Goal: Transaction & Acquisition: Purchase product/service

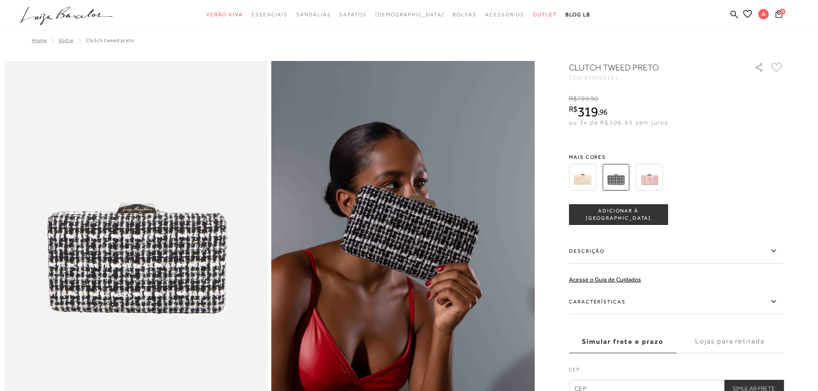
click at [586, 65] on h1 "CLUTCH TWEED PRETO" at bounding box center [649, 67] width 161 height 12
copy h1 "CLUTCH"
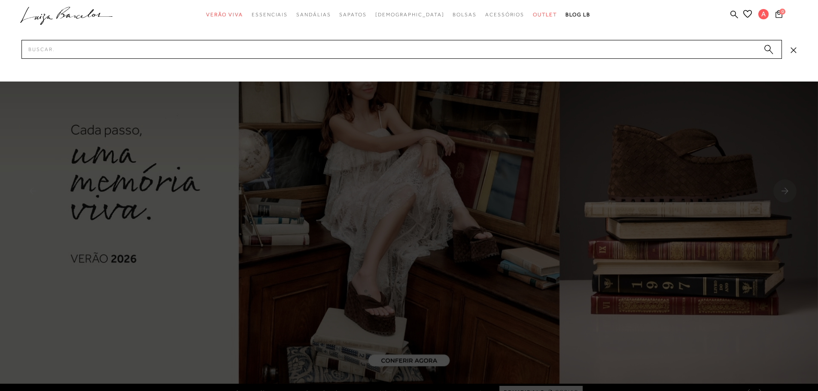
type input "CLUTCH"
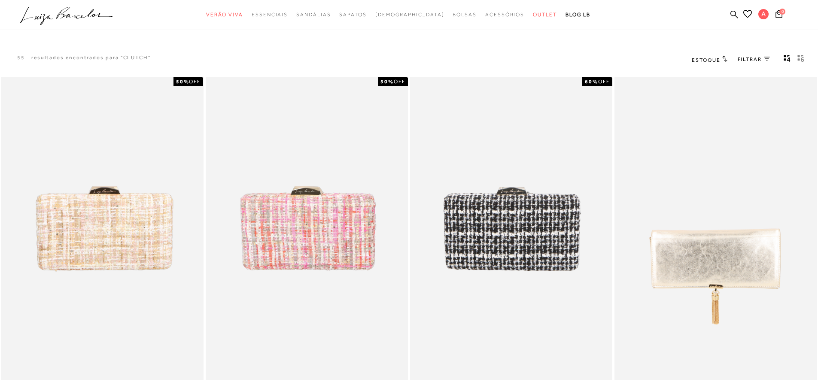
click at [714, 58] on span "Estoque" at bounding box center [706, 60] width 28 height 6
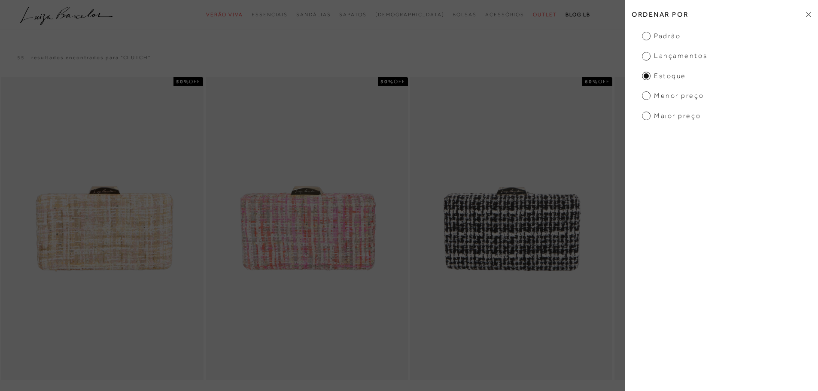
click at [675, 93] on span "Menor Preço" at bounding box center [673, 95] width 62 height 9
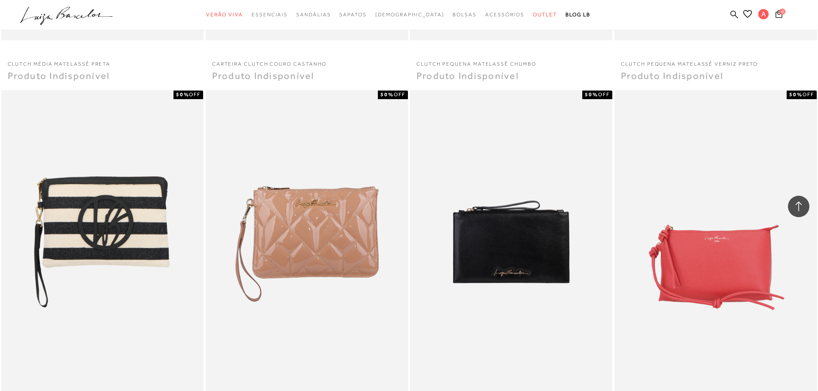
scroll to position [816, 0]
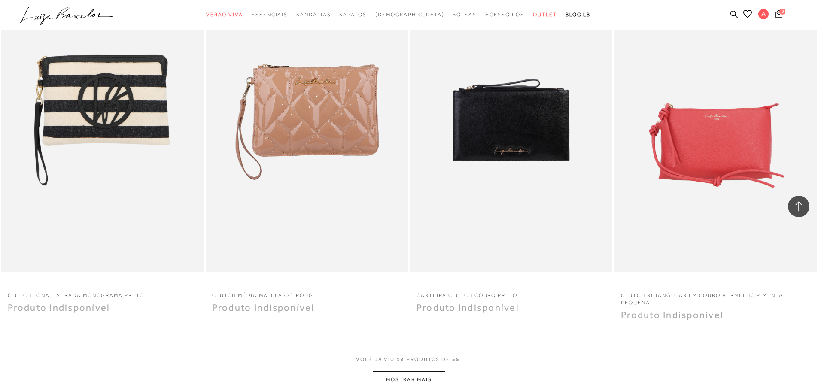
click at [389, 384] on button "MOSTRAR MAIS" at bounding box center [409, 379] width 72 height 17
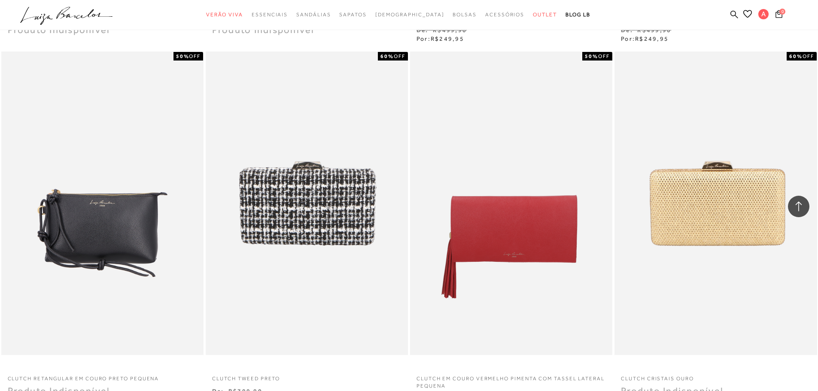
scroll to position [1503, 0]
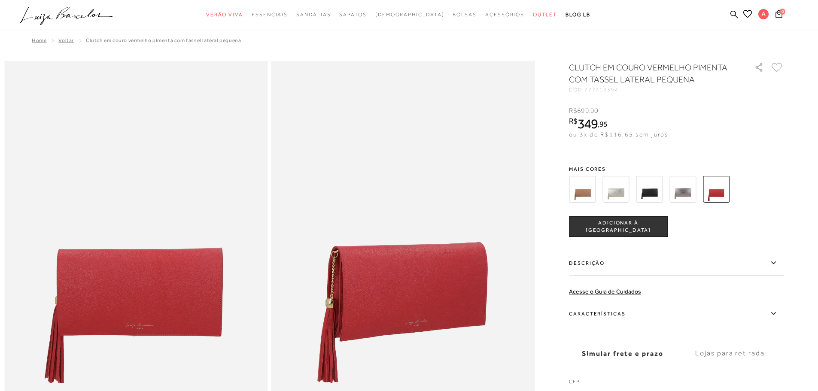
click at [647, 187] on img at bounding box center [649, 189] width 27 height 27
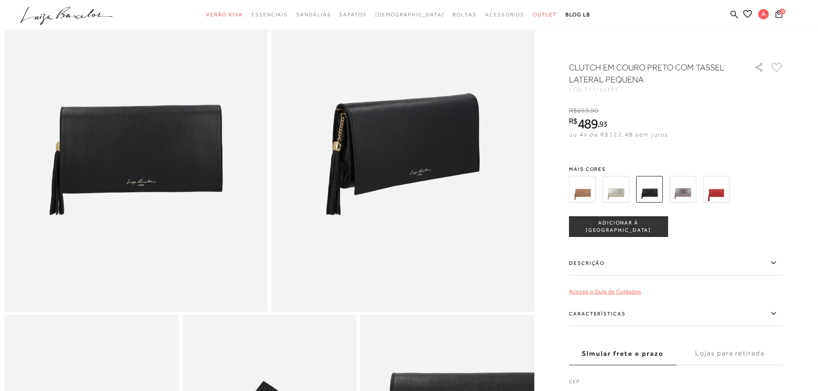
scroll to position [129, 0]
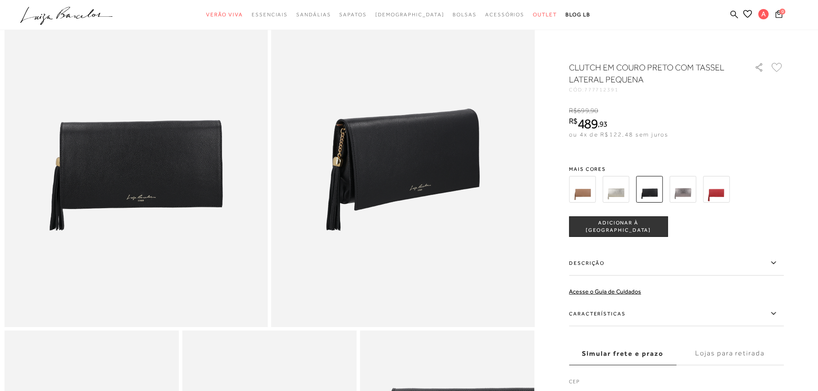
click at [629, 221] on button "ADICIONAR À [GEOGRAPHIC_DATA]" at bounding box center [618, 226] width 99 height 21
